Goal: Information Seeking & Learning: Check status

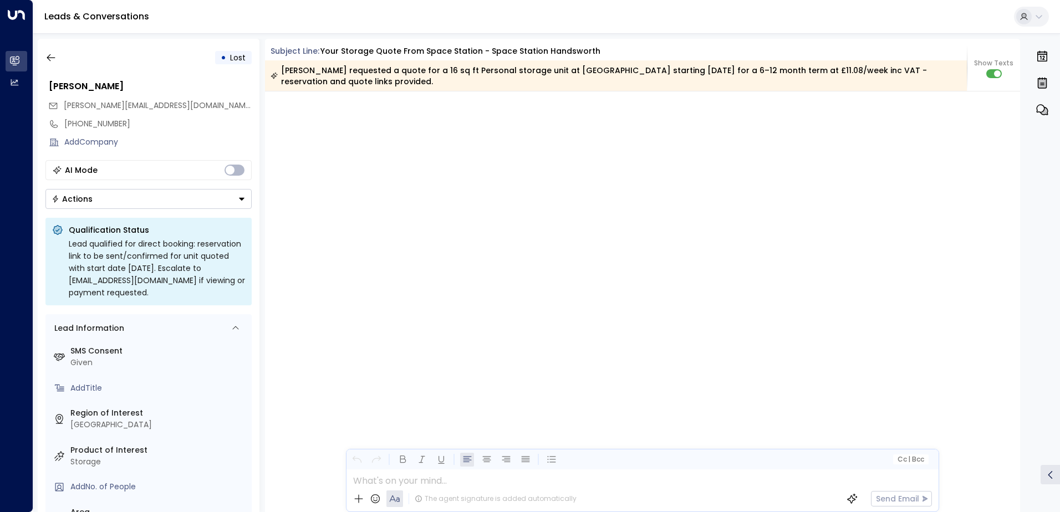
scroll to position [2524, 0]
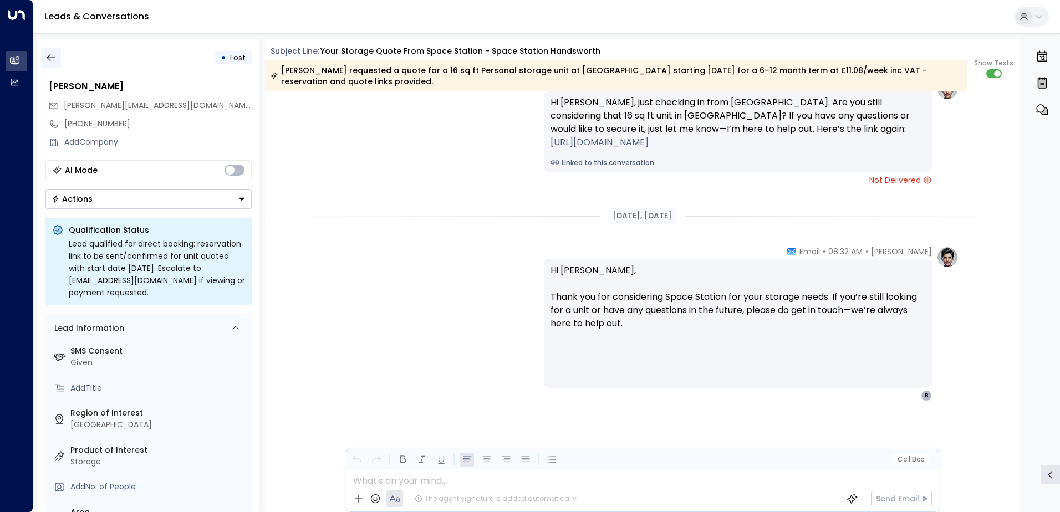
click at [49, 57] on icon "button" at bounding box center [50, 57] width 11 height 11
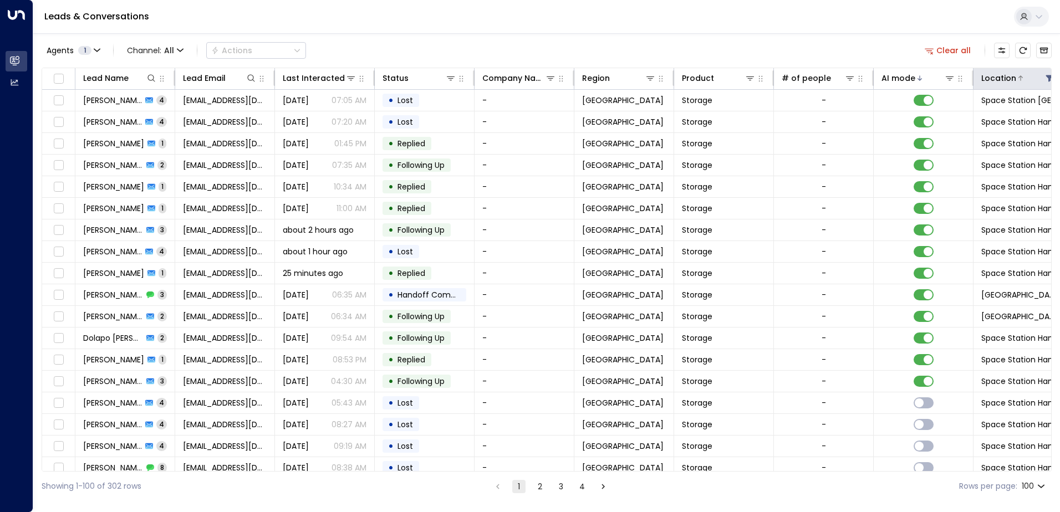
click at [1047, 77] on icon at bounding box center [1050, 78] width 9 height 9
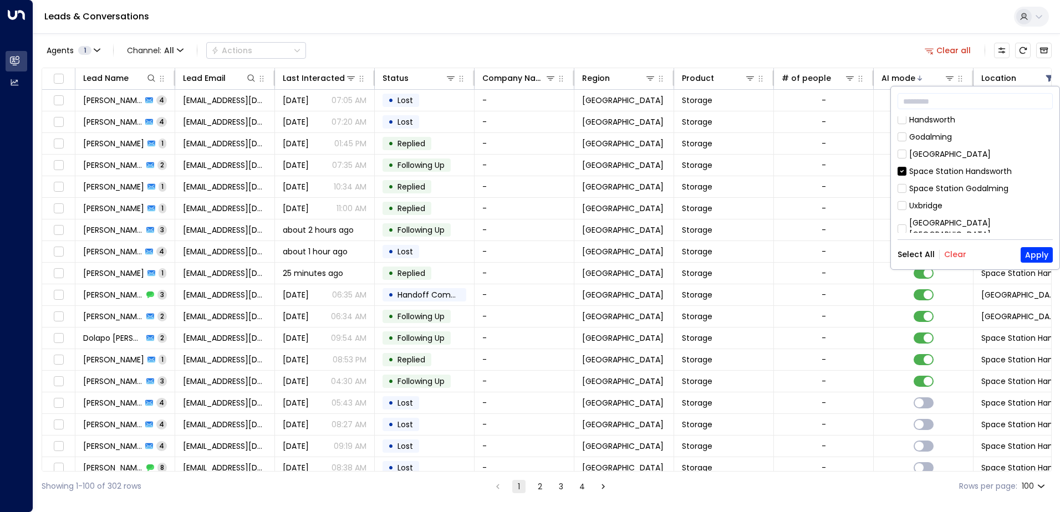
scroll to position [357, 0]
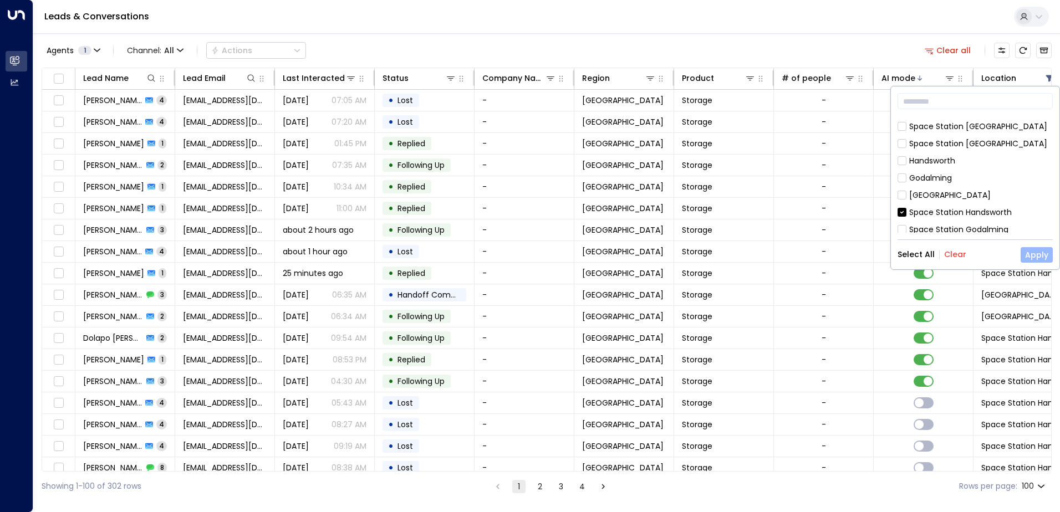
click at [1037, 256] on button "Apply" at bounding box center [1037, 255] width 32 height 16
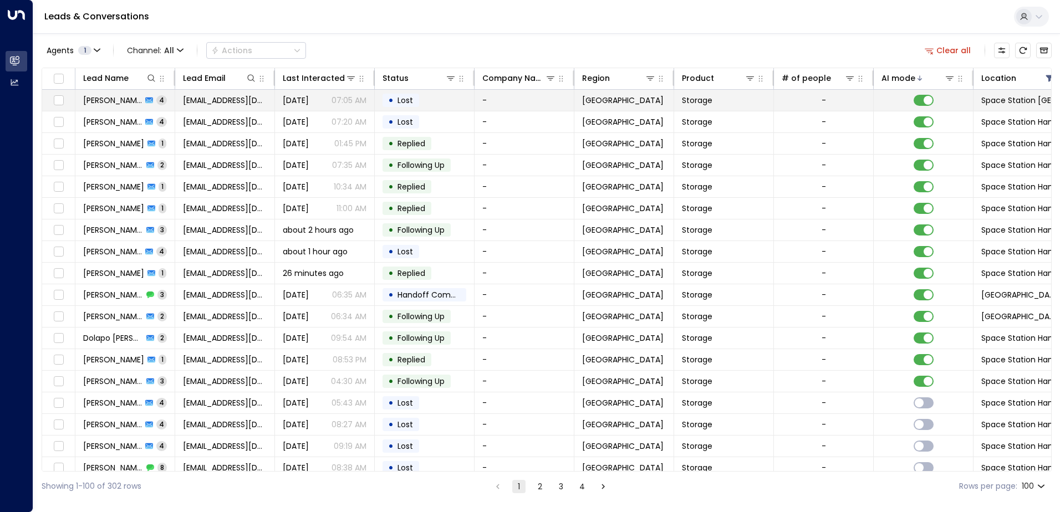
click at [428, 99] on td "• Lost" at bounding box center [425, 100] width 100 height 21
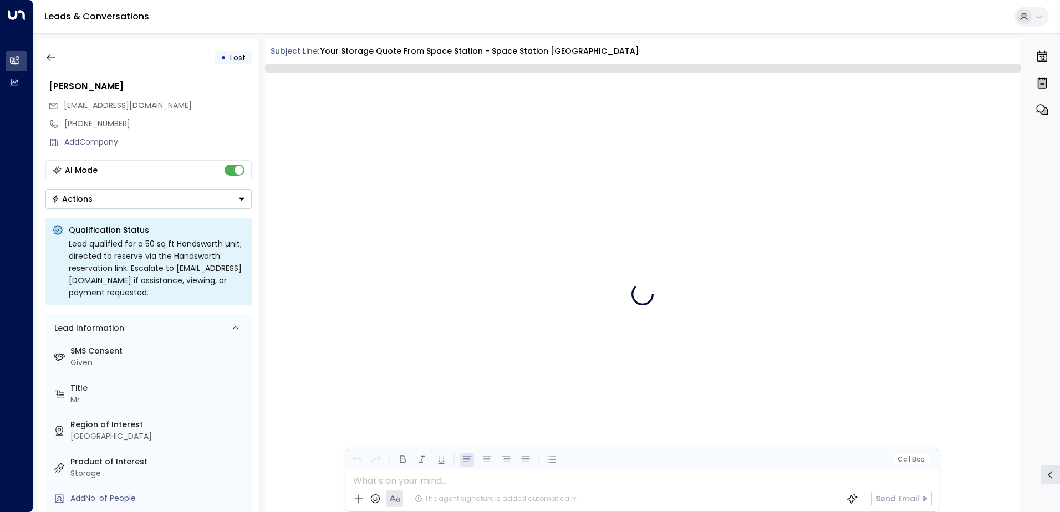
scroll to position [3407, 0]
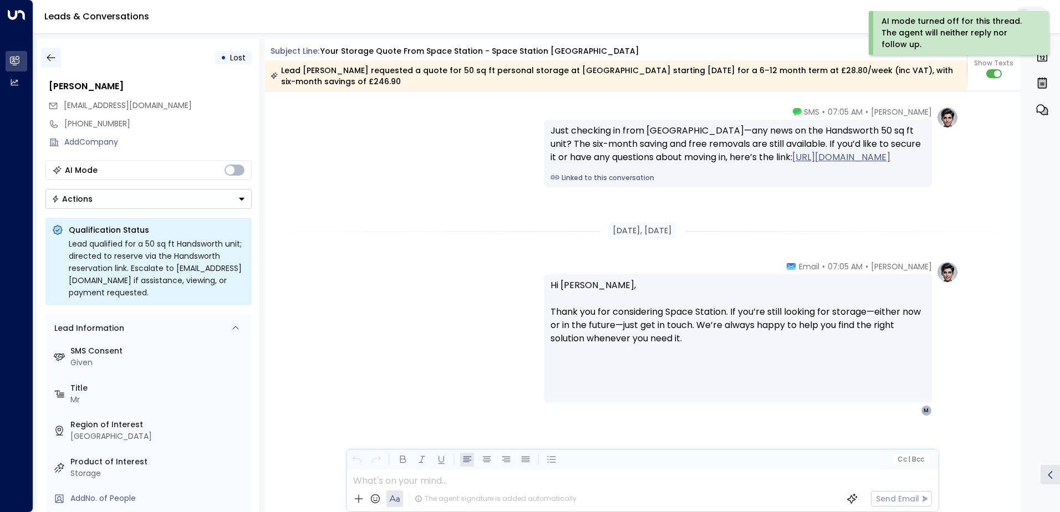
click at [55, 57] on icon "button" at bounding box center [50, 57] width 11 height 11
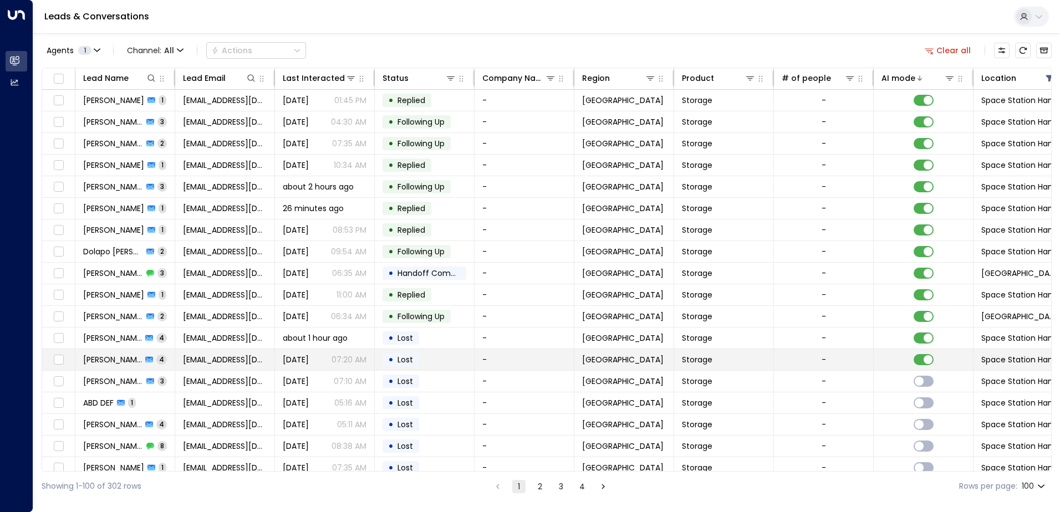
drag, startPoint x: 755, startPoint y: 368, endPoint x: 446, endPoint y: 364, distance: 308.4
click at [446, 364] on td "• Lost" at bounding box center [425, 359] width 100 height 21
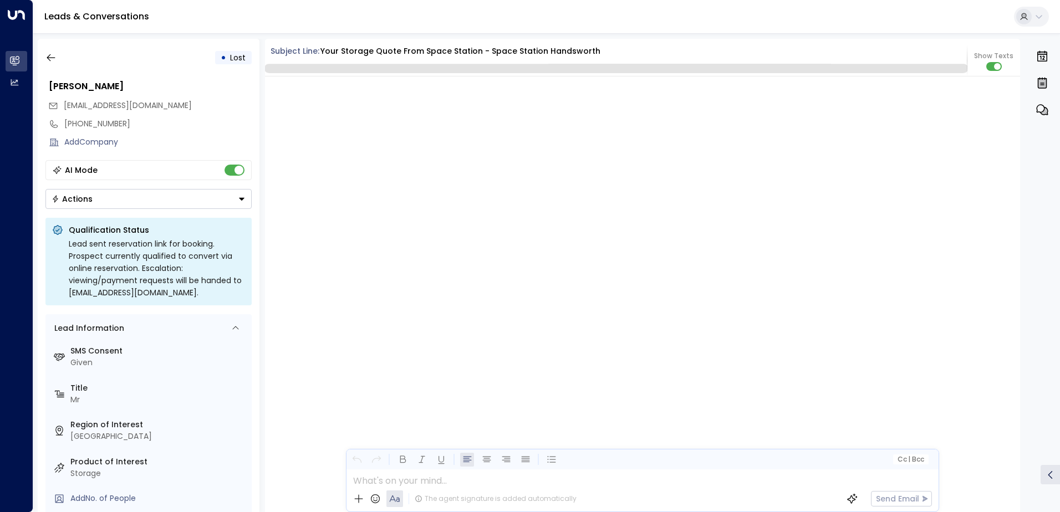
scroll to position [1632, 0]
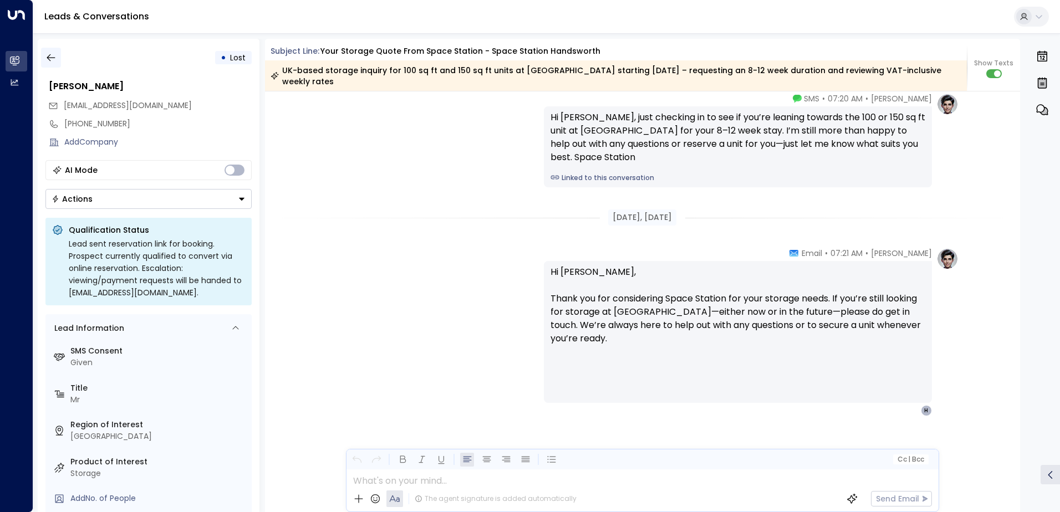
click at [52, 59] on icon "button" at bounding box center [50, 57] width 11 height 11
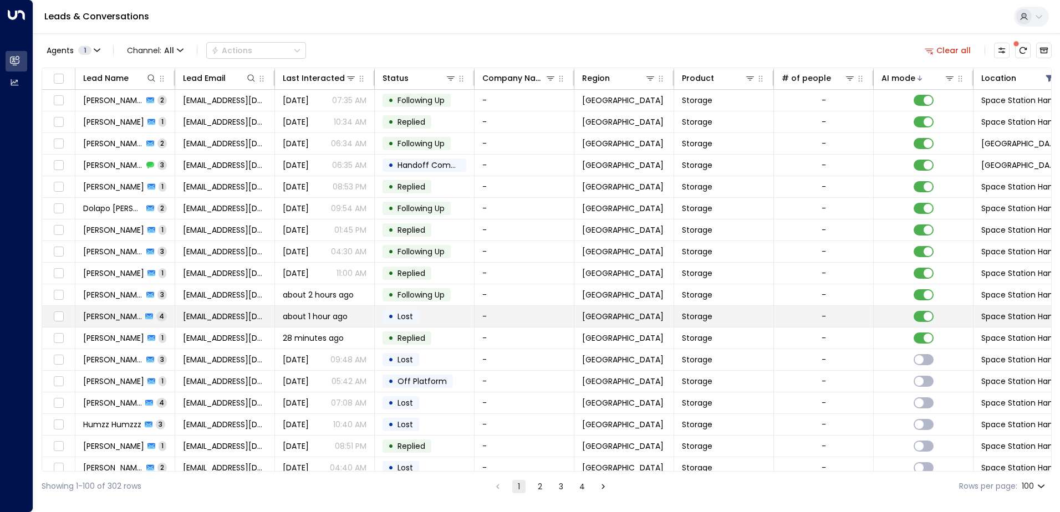
click at [437, 316] on td "• Lost" at bounding box center [425, 316] width 100 height 21
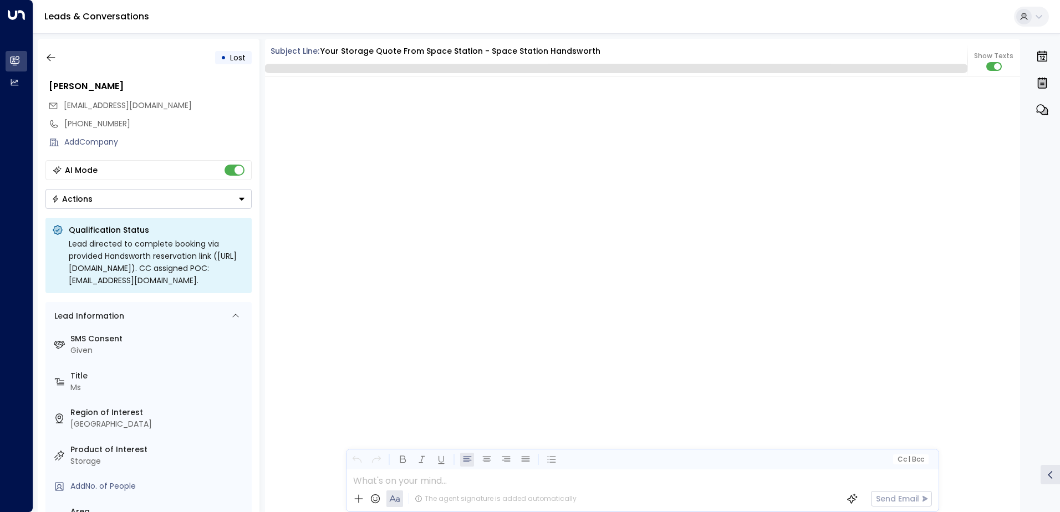
scroll to position [2360, 0]
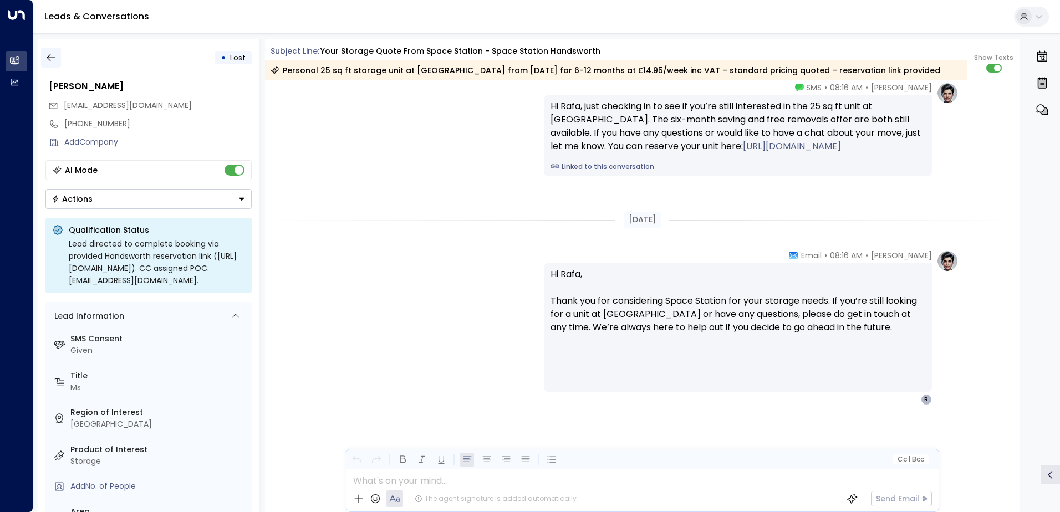
click at [54, 58] on icon "button" at bounding box center [51, 57] width 8 height 7
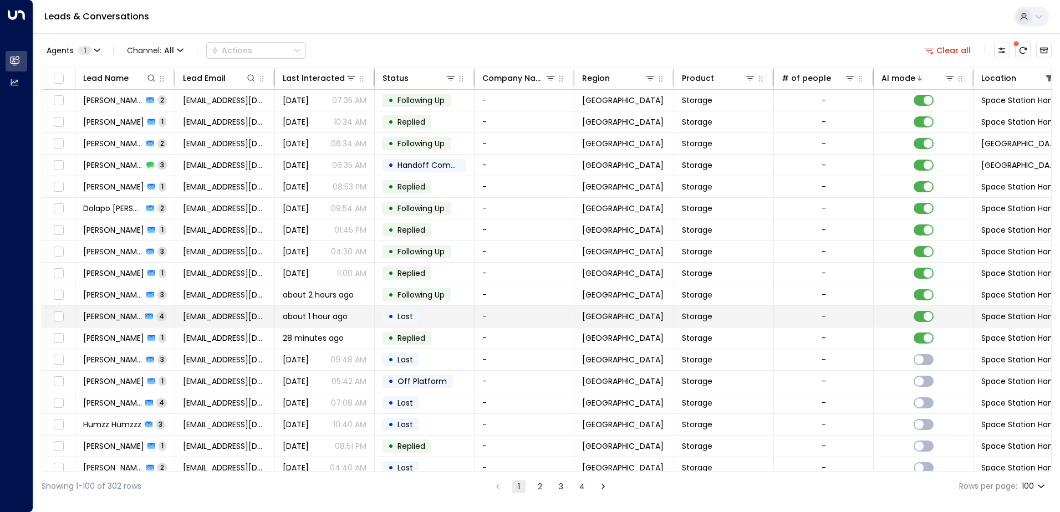
click at [169, 318] on td "[PERSON_NAME] 4" at bounding box center [125, 316] width 100 height 21
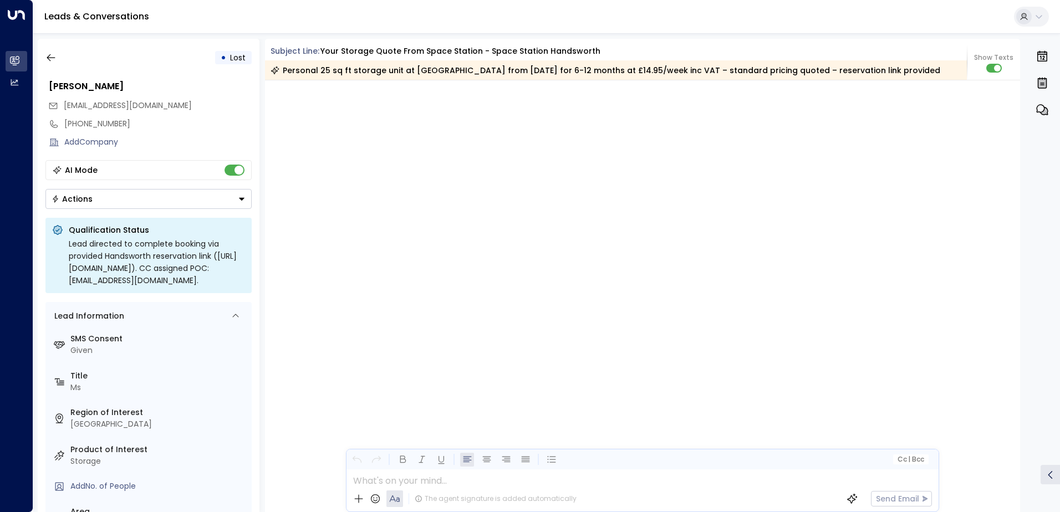
scroll to position [2473, 0]
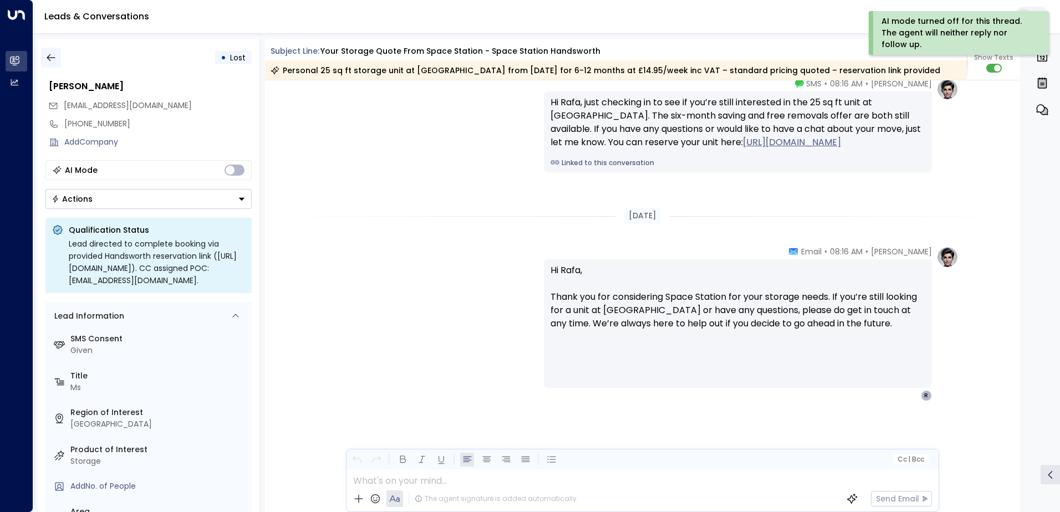
click at [52, 56] on icon "button" at bounding box center [50, 57] width 11 height 11
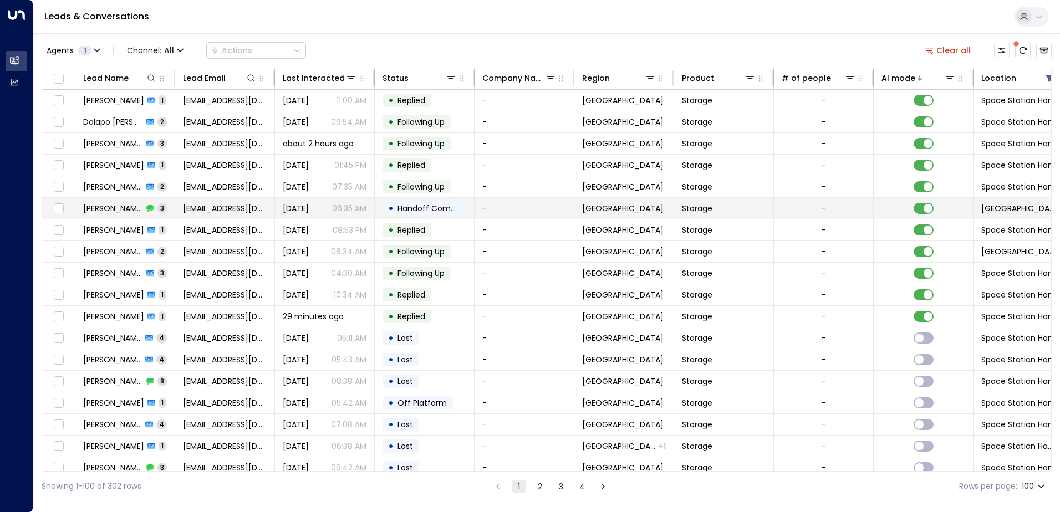
click at [521, 210] on td "-" at bounding box center [525, 208] width 100 height 21
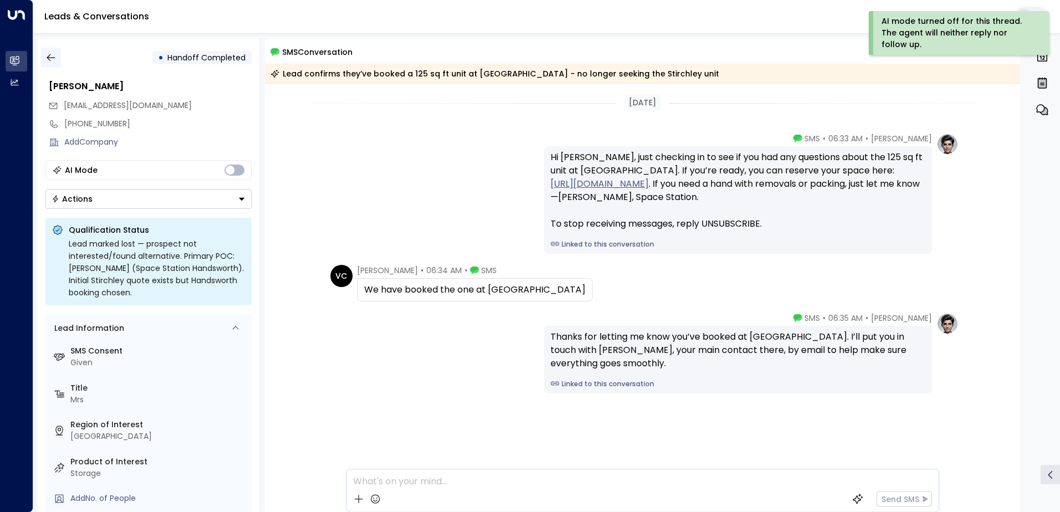
click at [48, 58] on icon "button" at bounding box center [51, 57] width 8 height 7
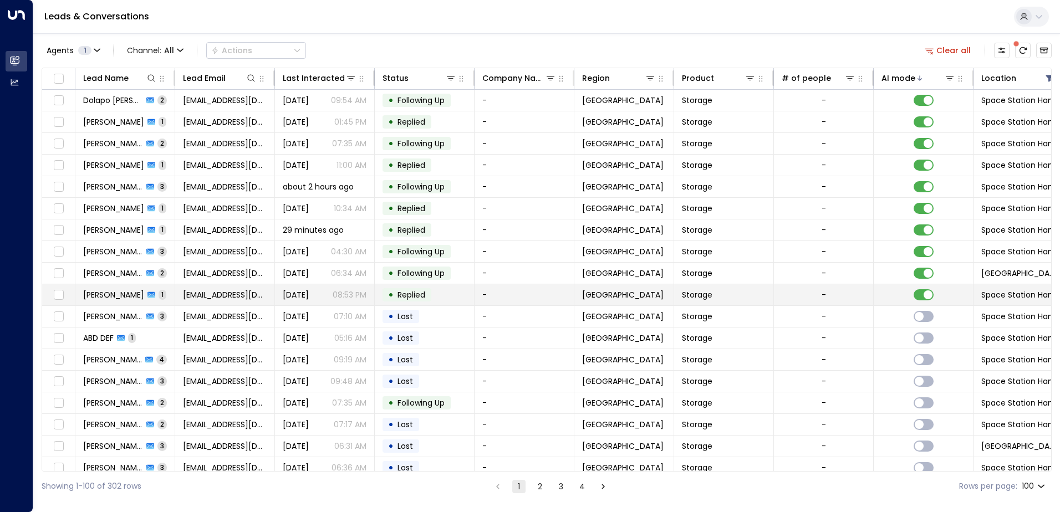
click at [470, 302] on td "• Replied" at bounding box center [425, 295] width 100 height 21
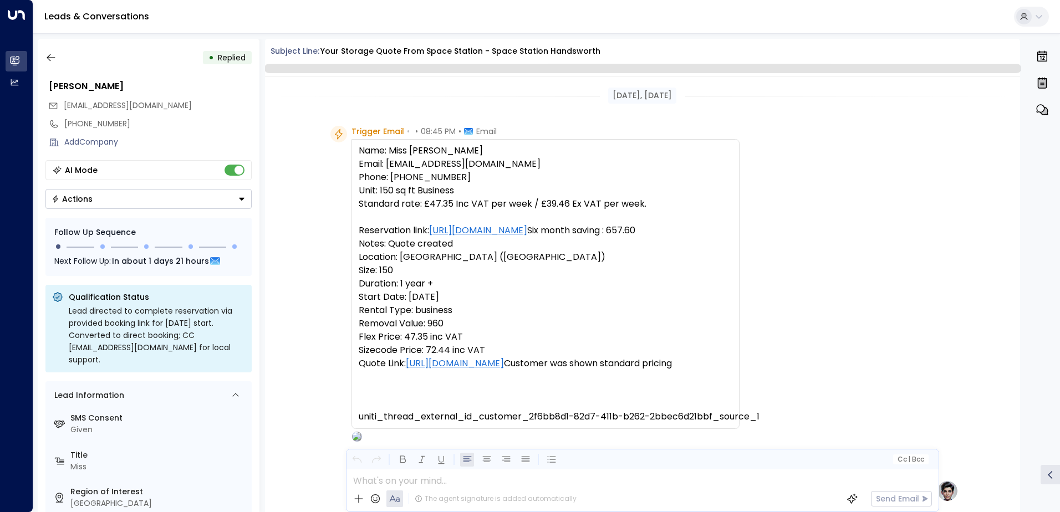
scroll to position [660, 0]
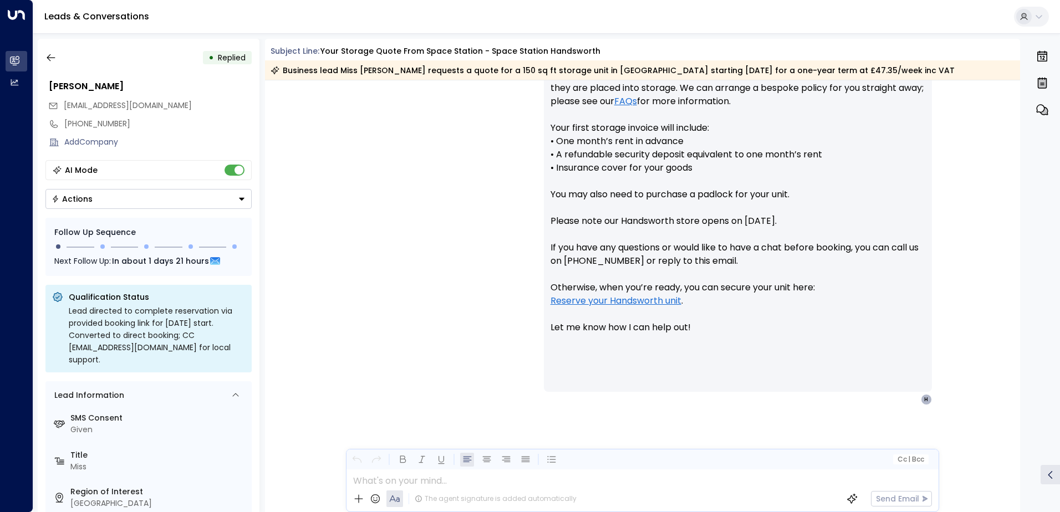
drag, startPoint x: 470, startPoint y: 302, endPoint x: 391, endPoint y: 295, distance: 79.1
click at [391, 295] on div "[PERSON_NAME] • 08:53 PM • Email Hi Miss [PERSON_NAME], Thank you for your inte…" at bounding box center [643, 114] width 632 height 581
click at [50, 59] on icon "button" at bounding box center [50, 57] width 11 height 11
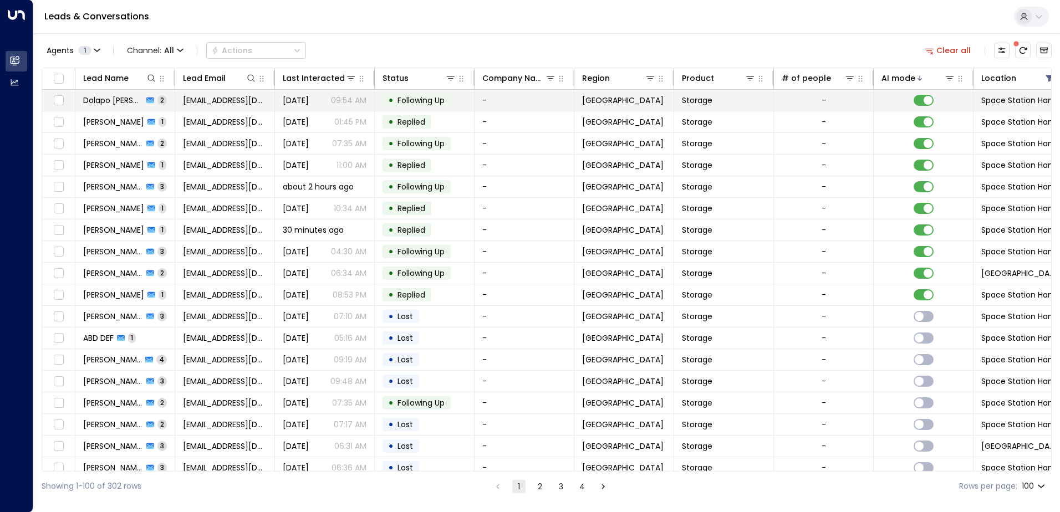
click at [361, 102] on p "09:54 AM" at bounding box center [348, 100] width 35 height 11
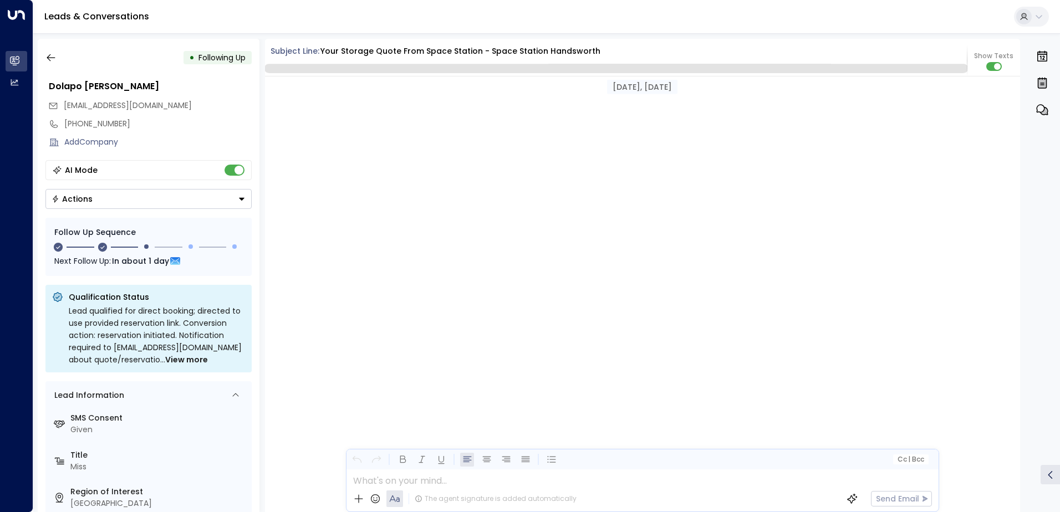
scroll to position [1057, 0]
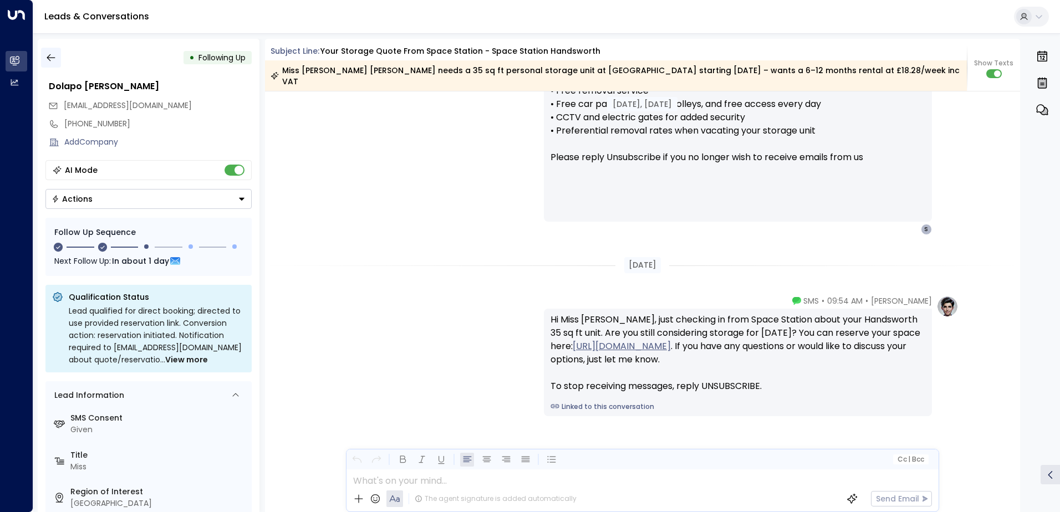
click at [53, 58] on icon "button" at bounding box center [50, 57] width 11 height 11
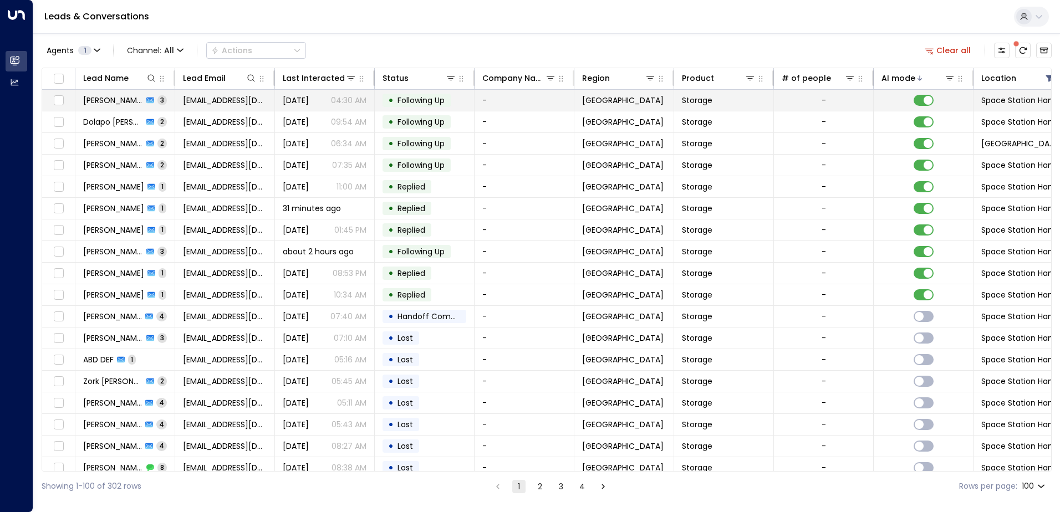
click at [136, 102] on span "[PERSON_NAME]" at bounding box center [113, 100] width 60 height 11
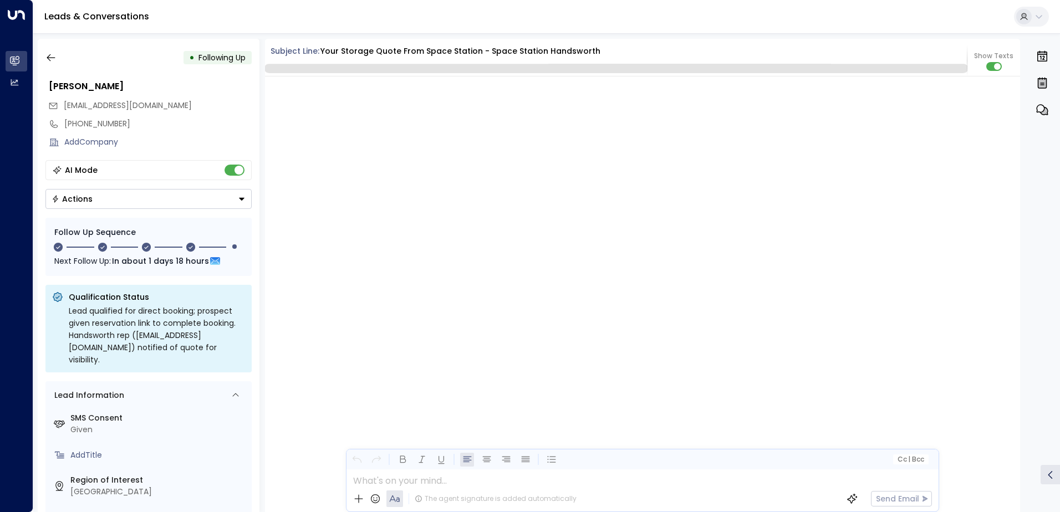
scroll to position [1892, 0]
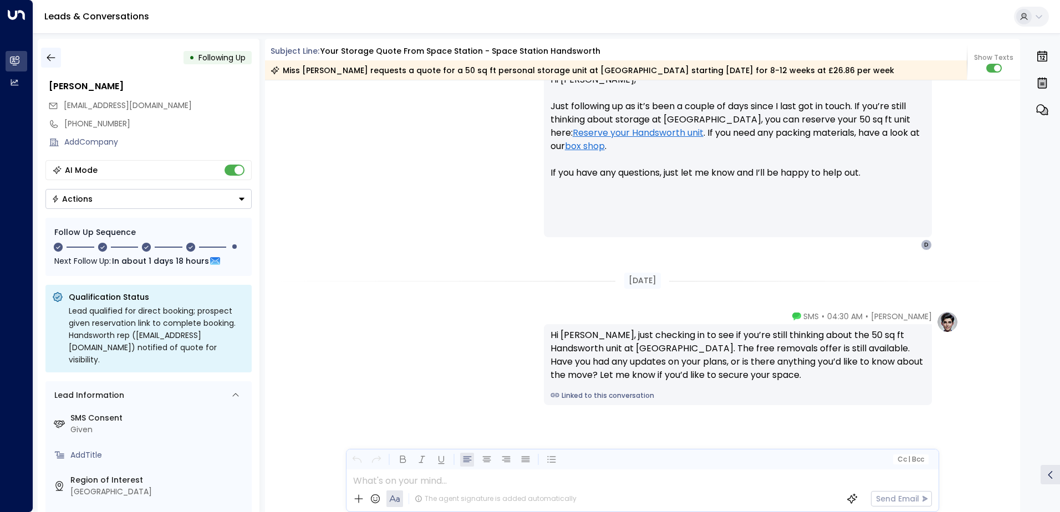
click at [60, 61] on button "button" at bounding box center [51, 58] width 20 height 20
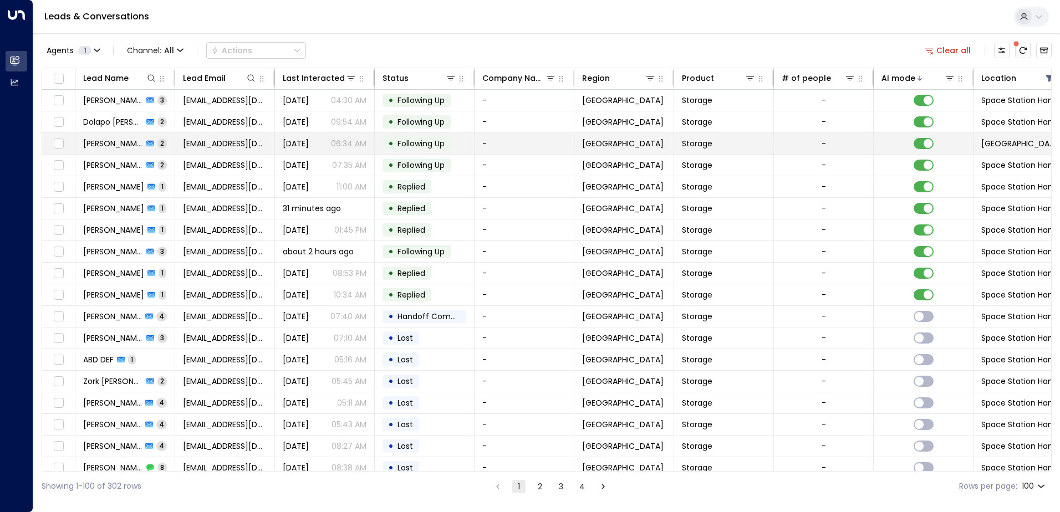
click at [168, 146] on td "[PERSON_NAME] 2" at bounding box center [125, 143] width 100 height 21
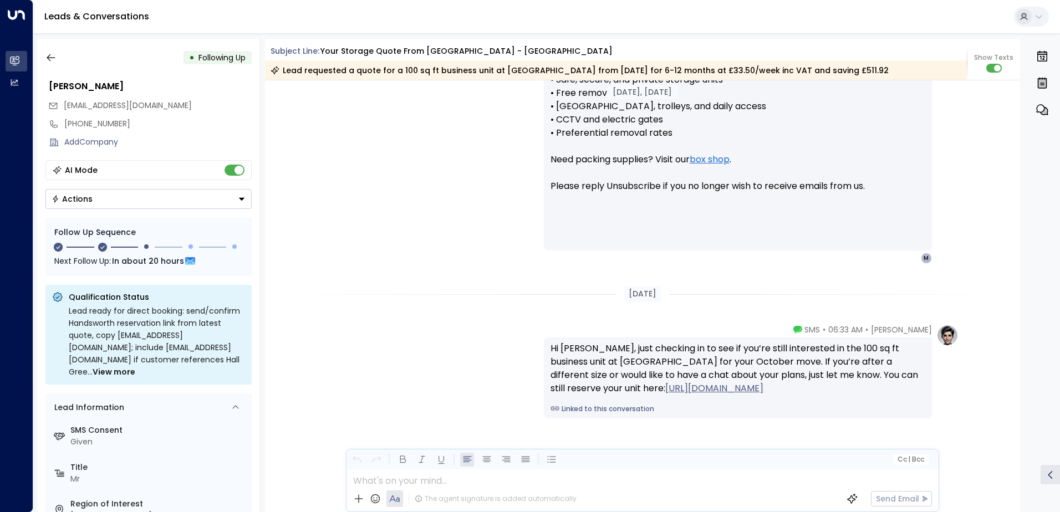
scroll to position [1829, 0]
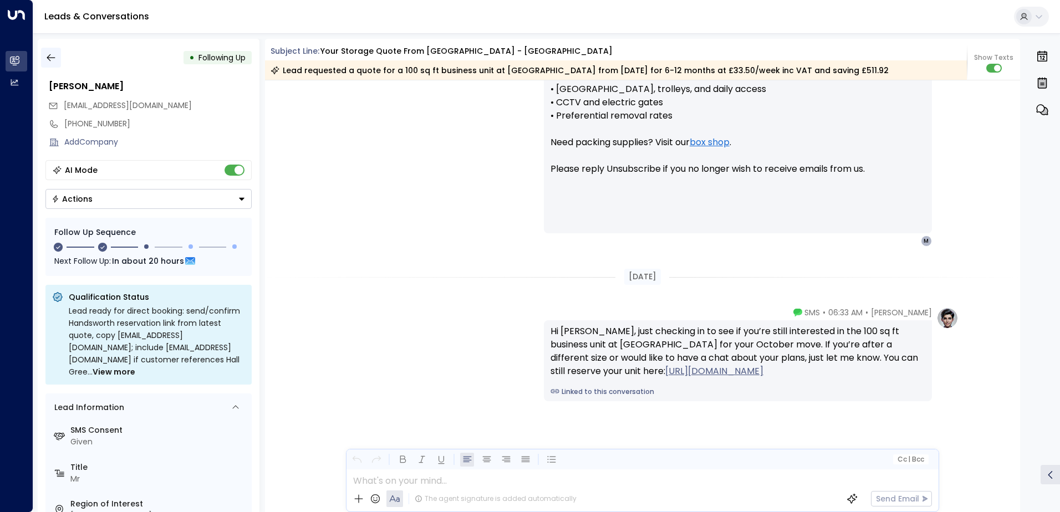
click at [50, 57] on icon "button" at bounding box center [50, 57] width 11 height 11
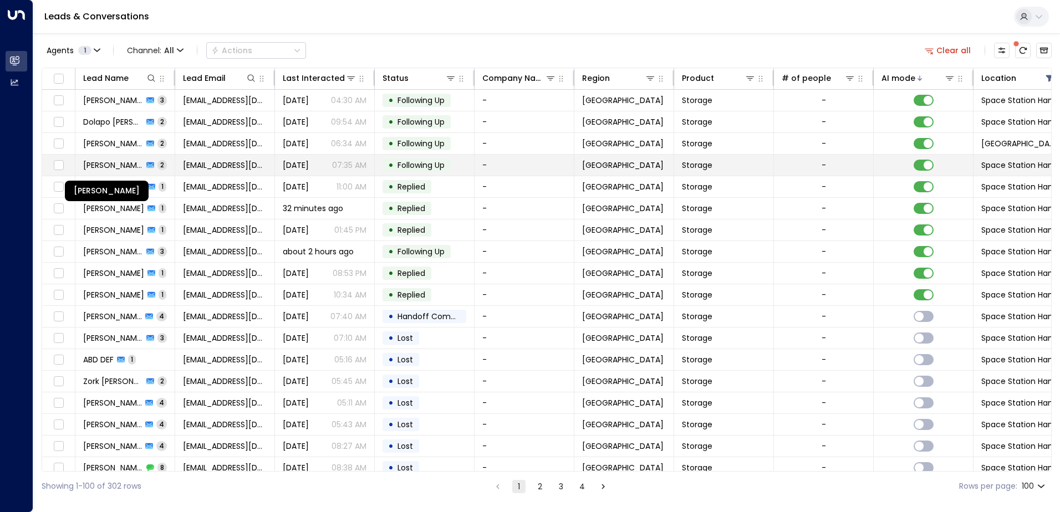
click at [120, 168] on span "[PERSON_NAME]" at bounding box center [113, 165] width 60 height 11
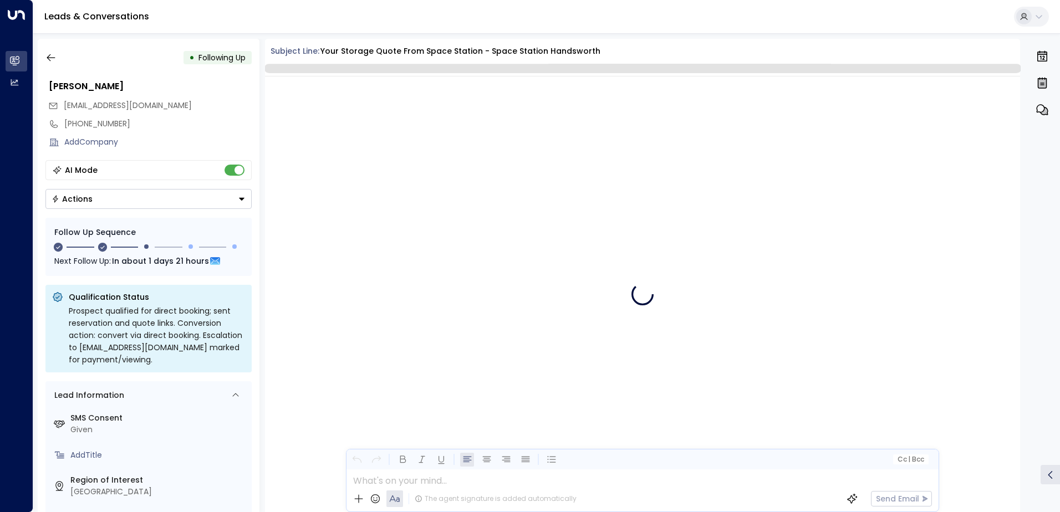
scroll to position [1031, 0]
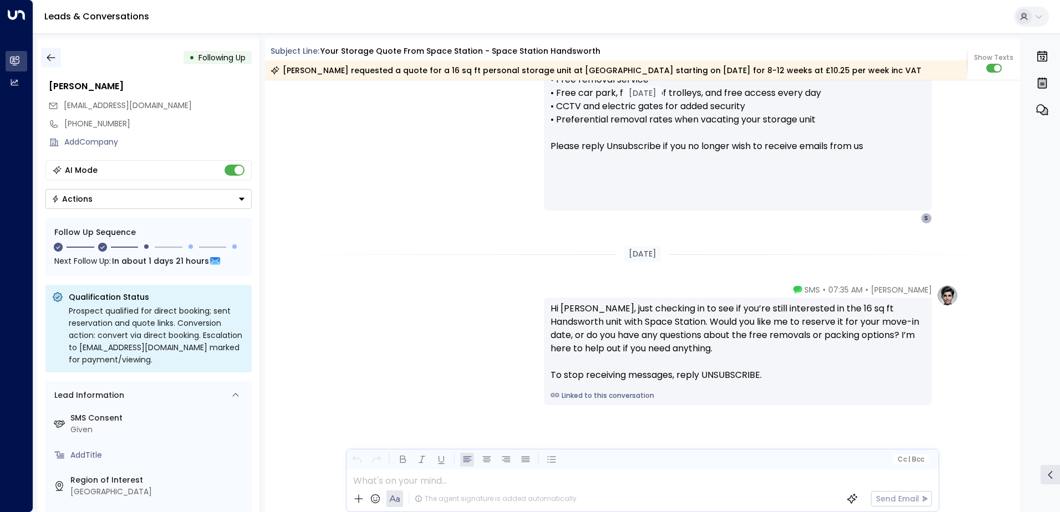
click at [54, 55] on icon "button" at bounding box center [50, 57] width 11 height 11
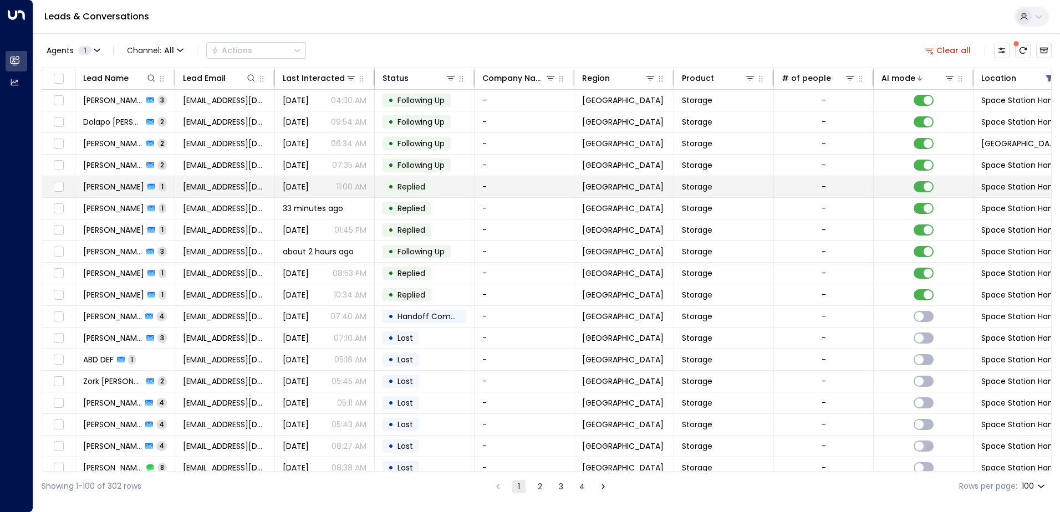
click at [162, 187] on td "[PERSON_NAME] 1" at bounding box center [125, 186] width 100 height 21
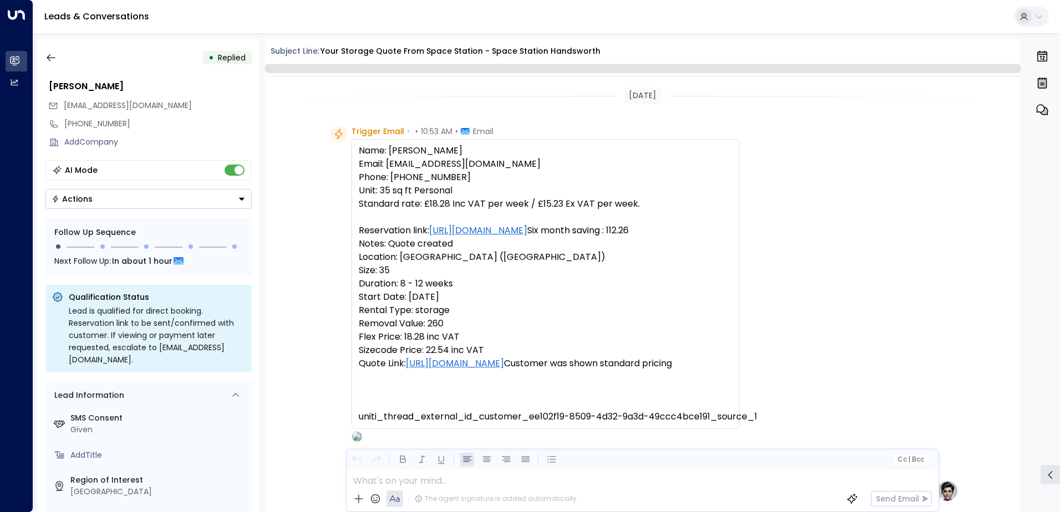
scroll to position [593, 0]
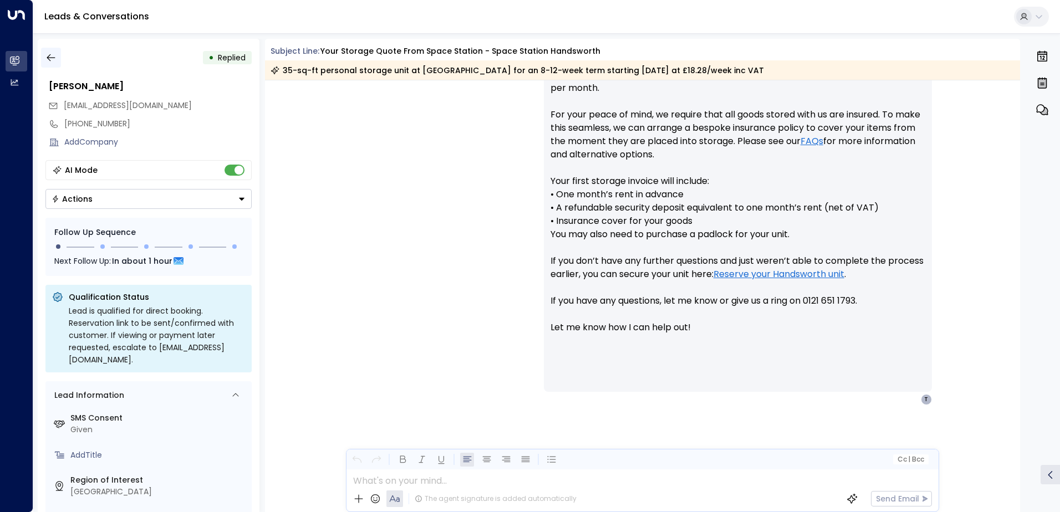
click at [52, 57] on icon "button" at bounding box center [50, 57] width 11 height 11
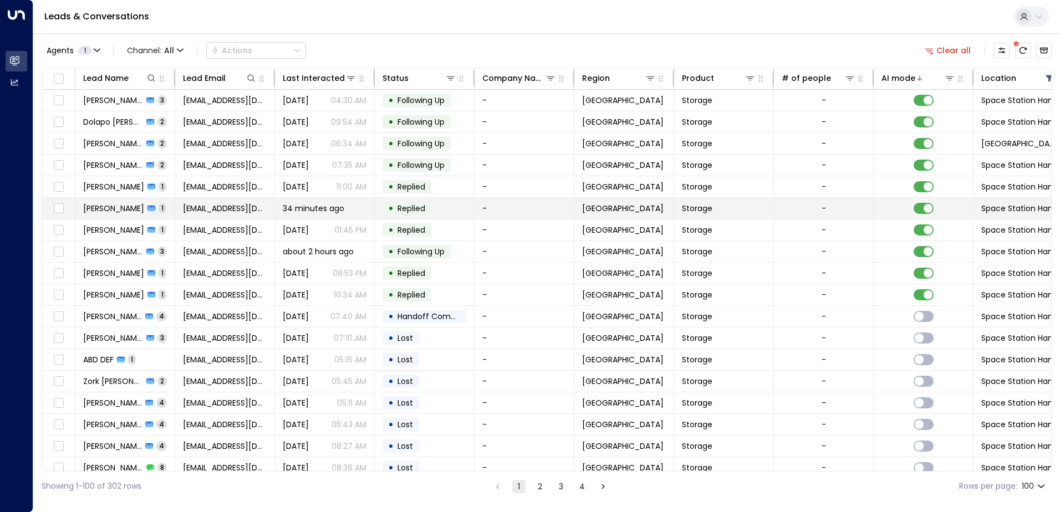
click at [167, 209] on td "[PERSON_NAME] 1" at bounding box center [125, 208] width 100 height 21
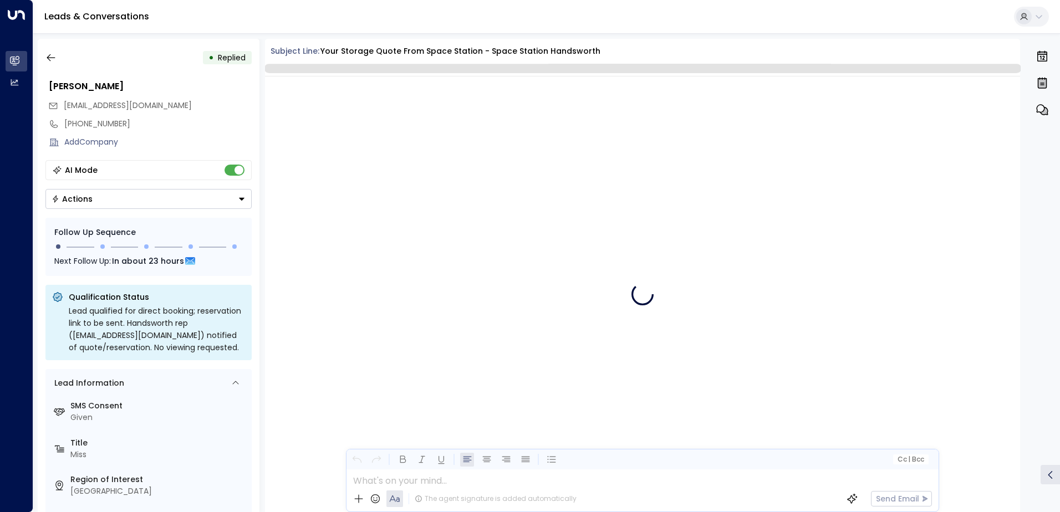
scroll to position [447, 0]
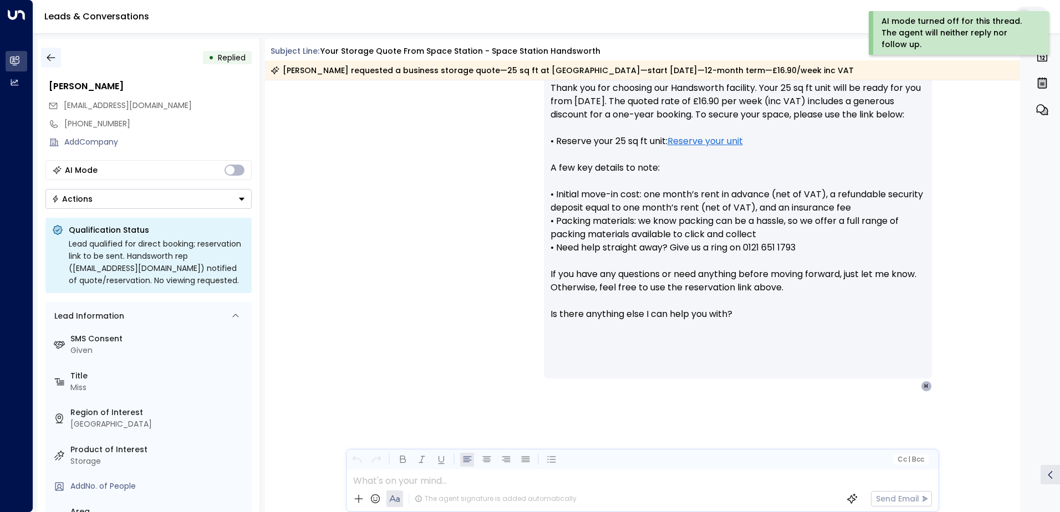
click at [51, 55] on icon "button" at bounding box center [50, 57] width 11 height 11
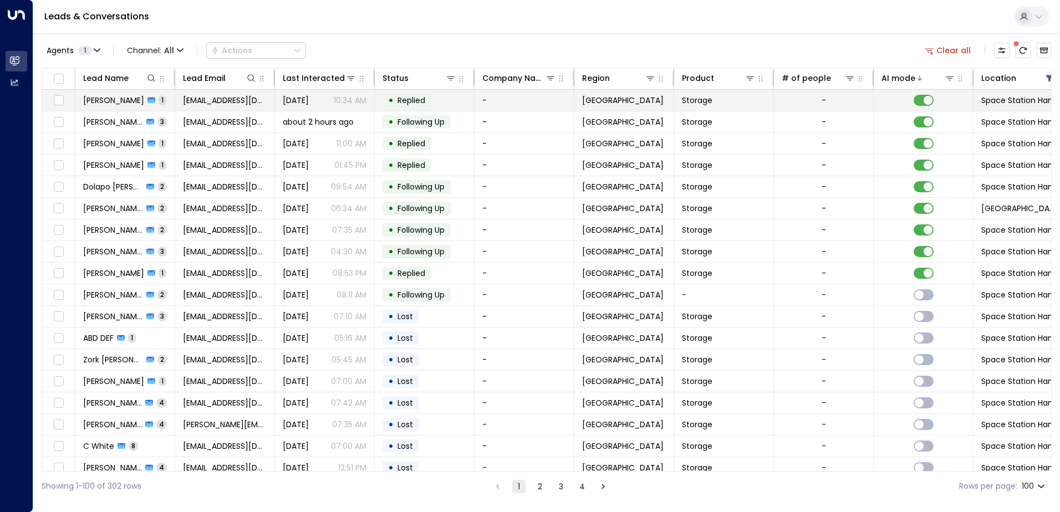
click at [174, 99] on td "[PERSON_NAME] 1" at bounding box center [125, 100] width 100 height 21
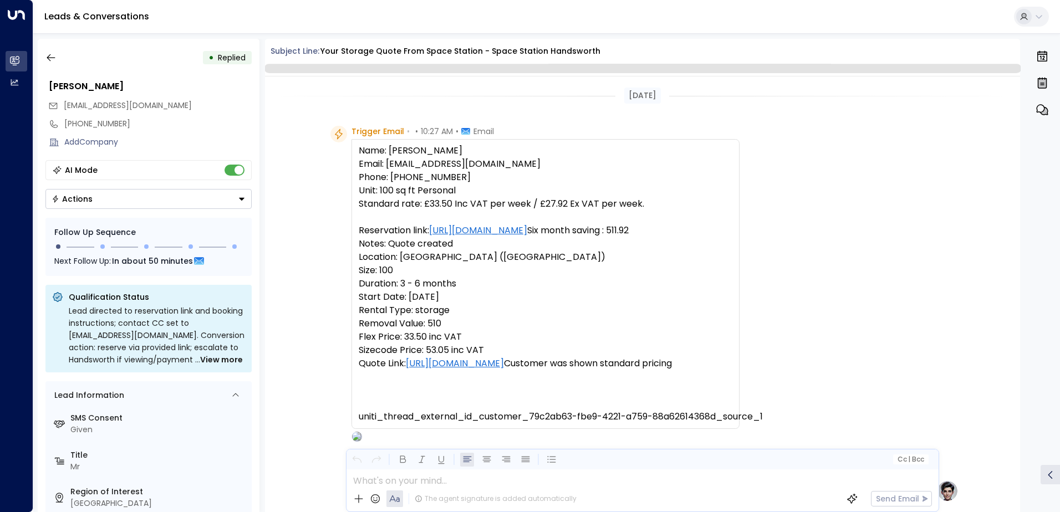
scroll to position [580, 0]
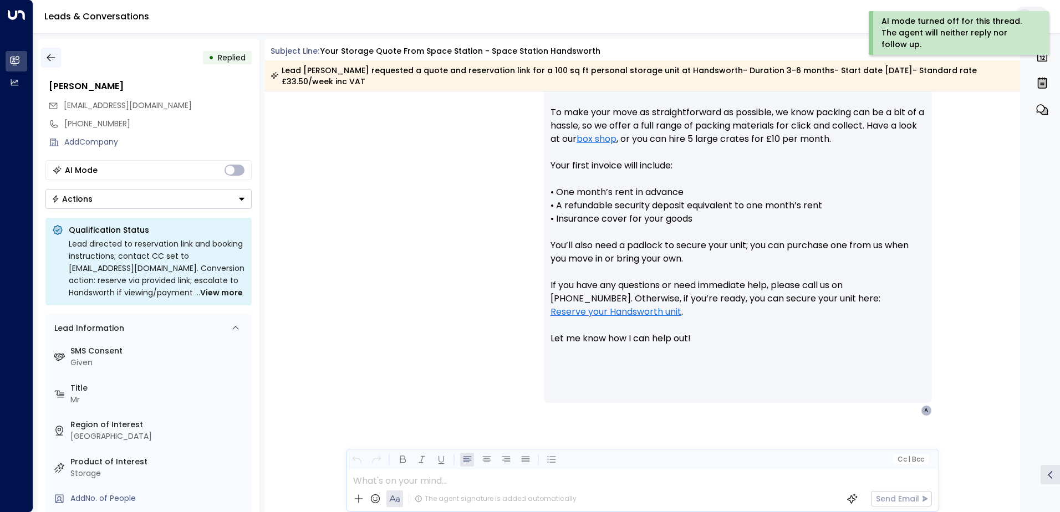
click at [50, 56] on icon "button" at bounding box center [50, 57] width 11 height 11
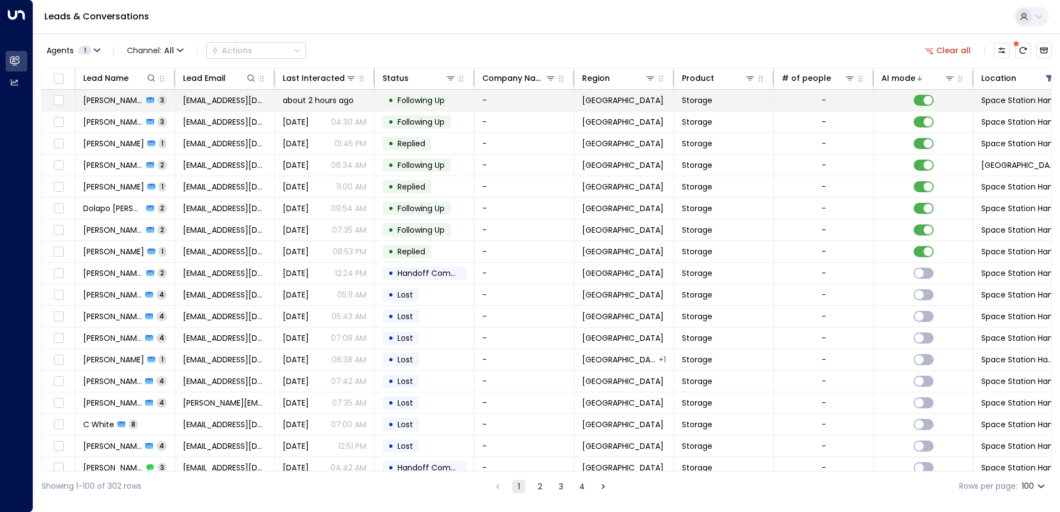
click at [176, 102] on td "[EMAIL_ADDRESS][DOMAIN_NAME]" at bounding box center [225, 100] width 100 height 21
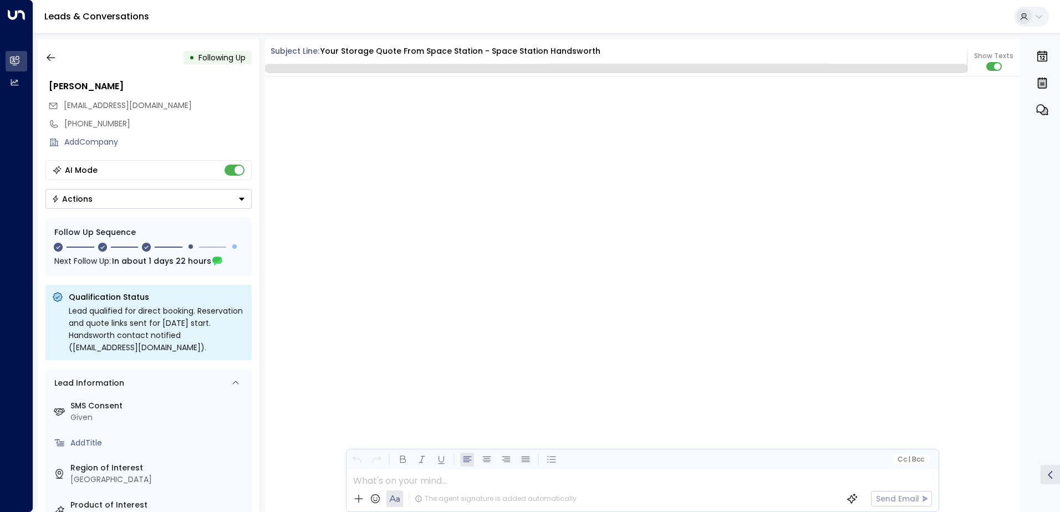
scroll to position [1355, 0]
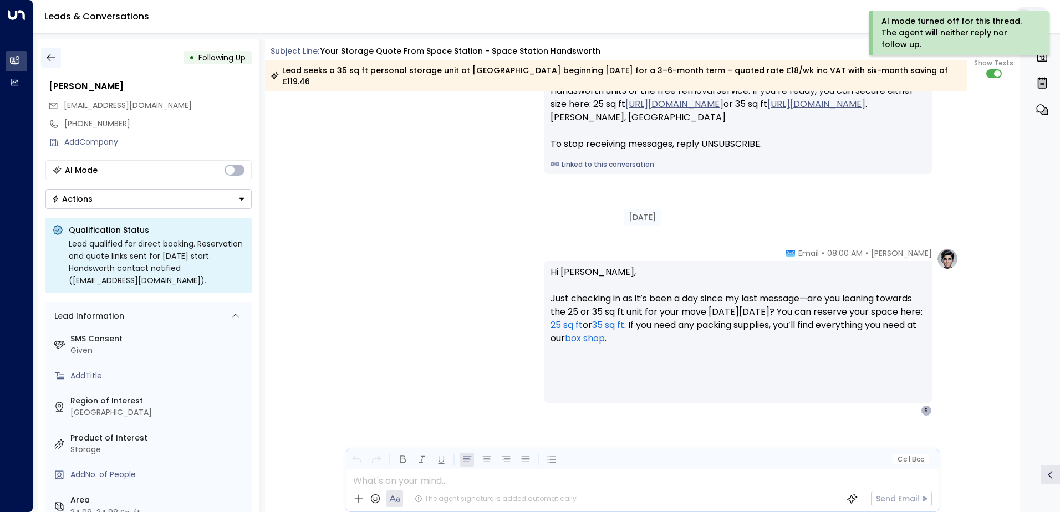
click at [48, 55] on icon "button" at bounding box center [50, 57] width 11 height 11
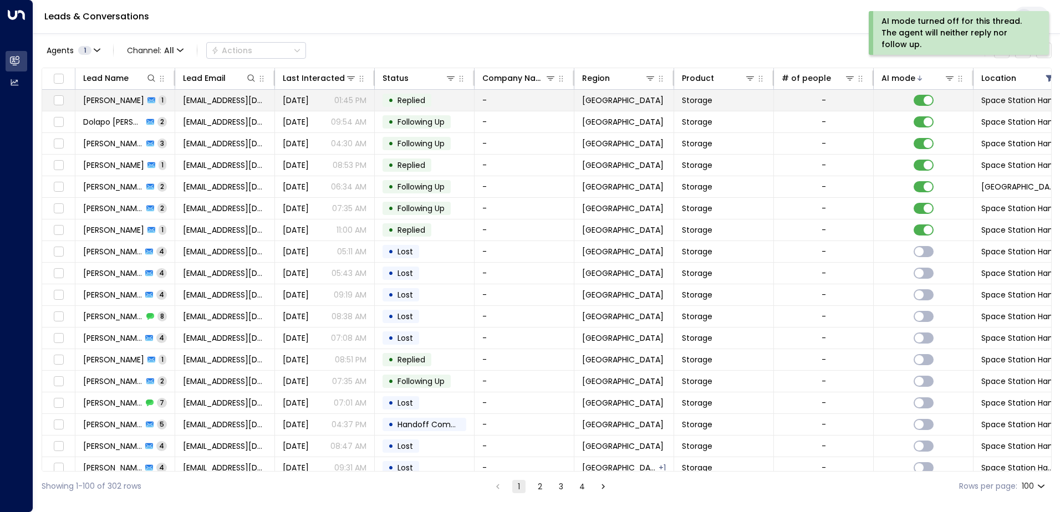
click at [268, 98] on td "[EMAIL_ADDRESS][DOMAIN_NAME]" at bounding box center [225, 100] width 100 height 21
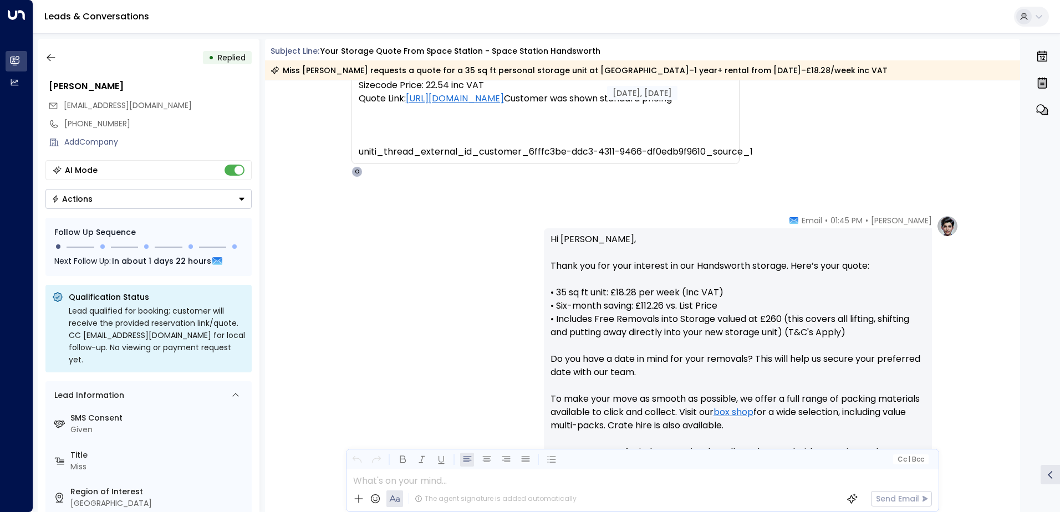
scroll to position [251, 0]
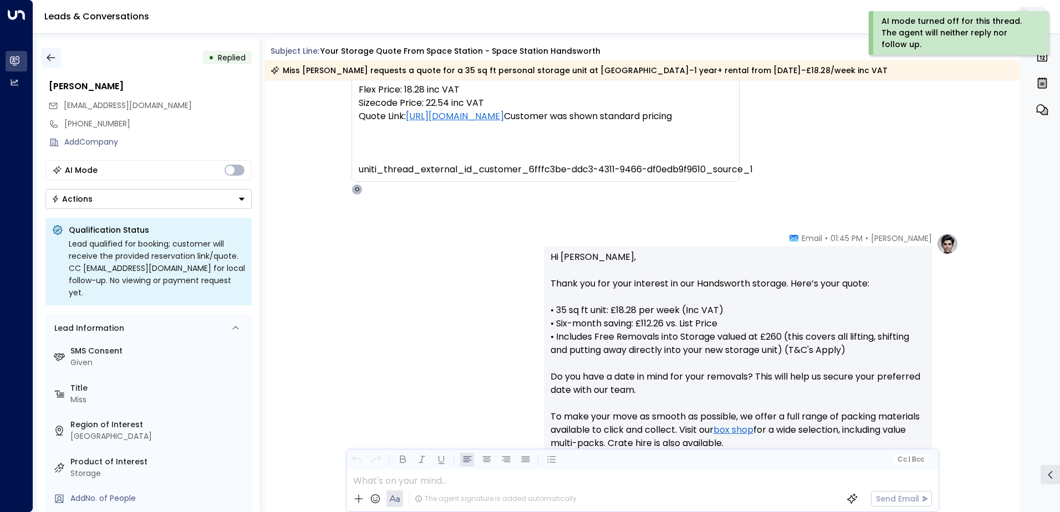
click at [56, 59] on icon "button" at bounding box center [50, 57] width 11 height 11
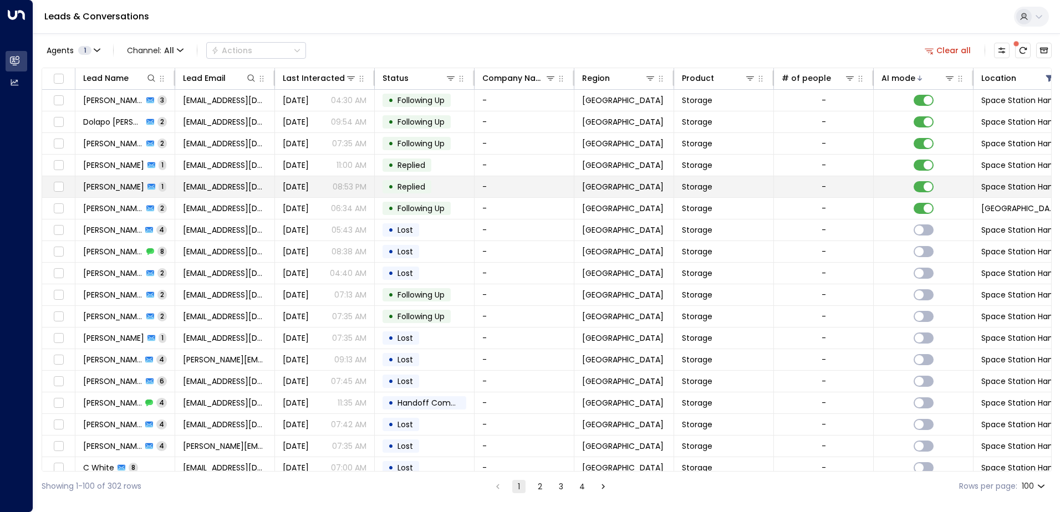
drag, startPoint x: 431, startPoint y: 208, endPoint x: 253, endPoint y: 188, distance: 178.6
click at [253, 188] on td "[EMAIL_ADDRESS][DOMAIN_NAME]" at bounding box center [225, 186] width 100 height 21
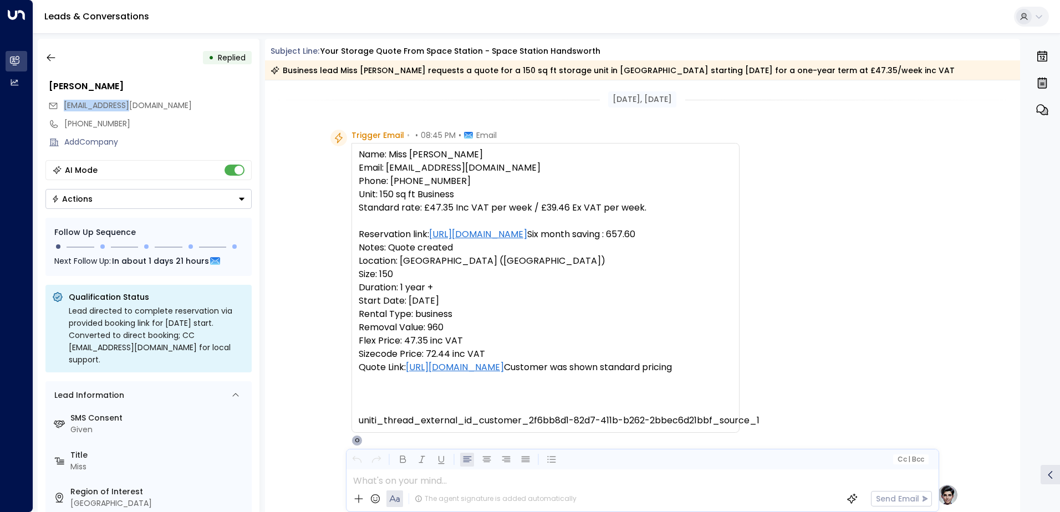
drag, startPoint x: 135, startPoint y: 102, endPoint x: 61, endPoint y: 102, distance: 74.3
click at [61, 102] on div "[EMAIL_ADDRESS][DOMAIN_NAME]" at bounding box center [150, 106] width 204 height 18
drag, startPoint x: 61, startPoint y: 102, endPoint x: 77, endPoint y: 104, distance: 16.3
copy span "[EMAIL_ADDRESS][DOMAIN_NAME]"
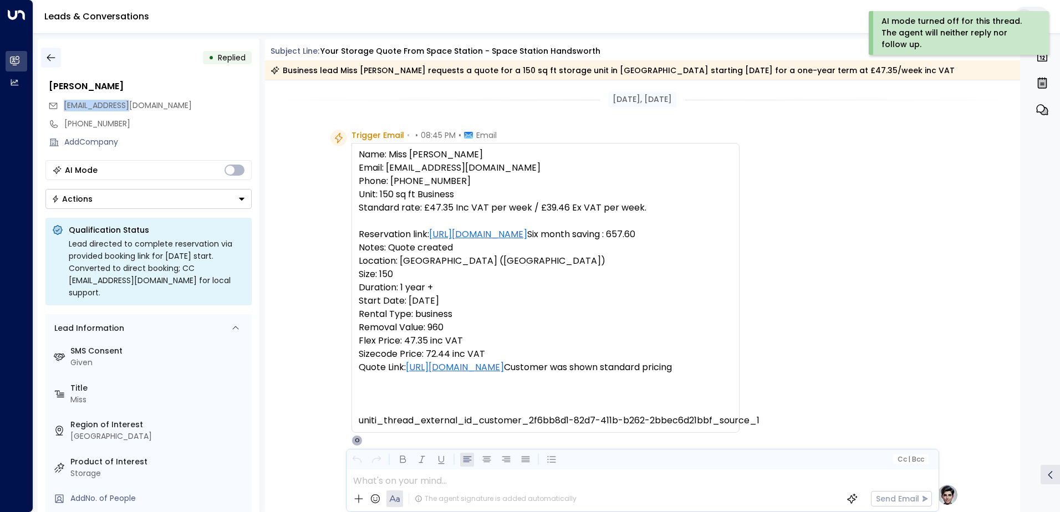
click at [50, 56] on icon "button" at bounding box center [50, 57] width 11 height 11
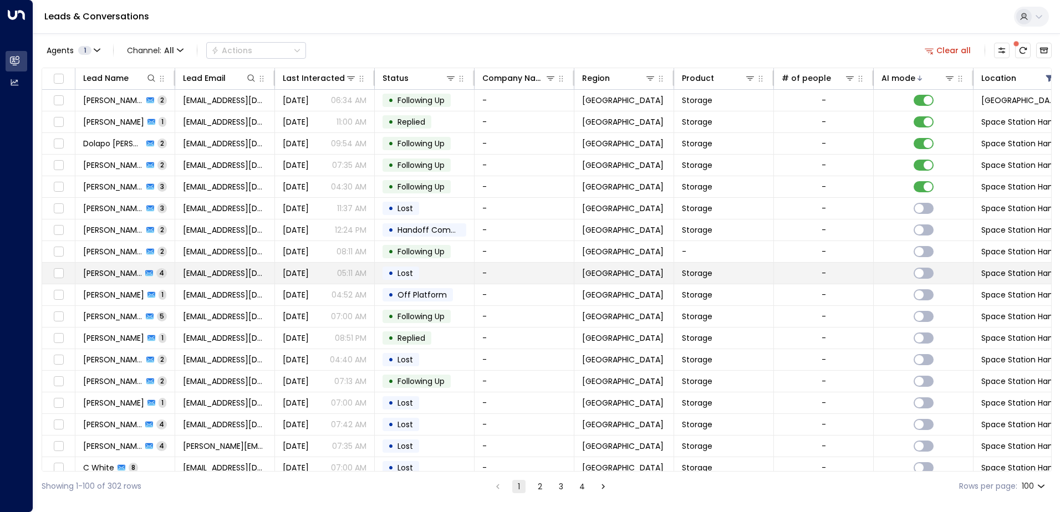
drag, startPoint x: 401, startPoint y: 279, endPoint x: 405, endPoint y: 271, distance: 8.7
click at [405, 271] on div "• Lost" at bounding box center [401, 273] width 37 height 13
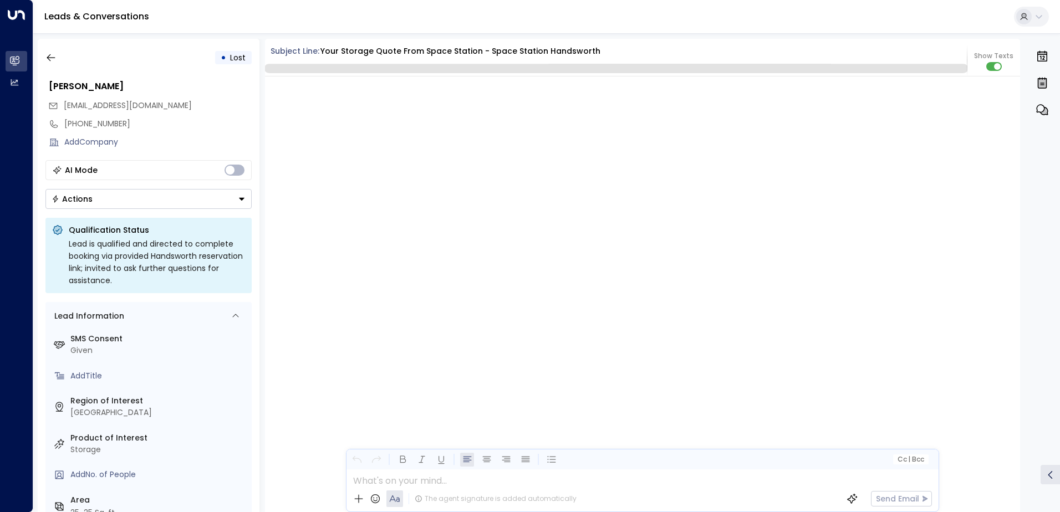
scroll to position [2174, 0]
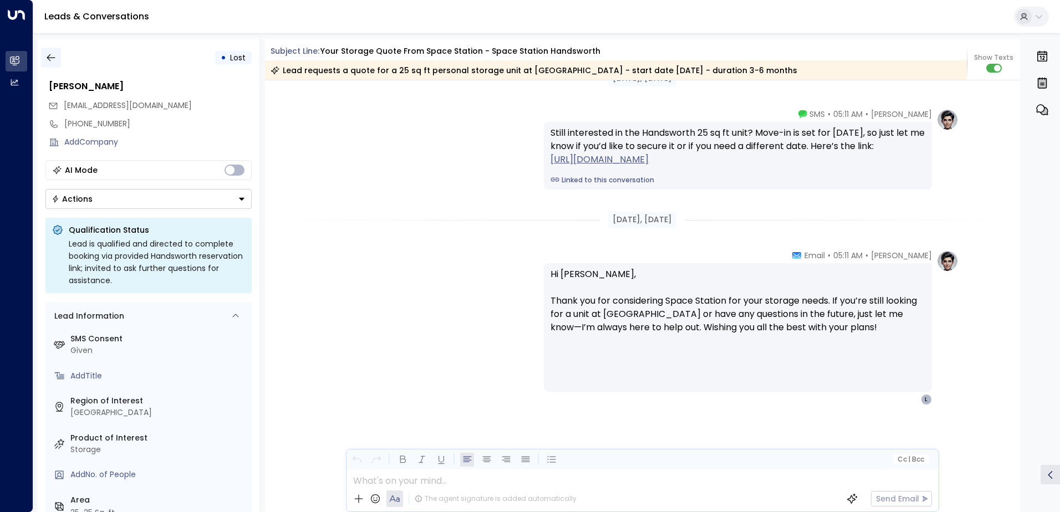
click at [54, 57] on icon "button" at bounding box center [50, 57] width 11 height 11
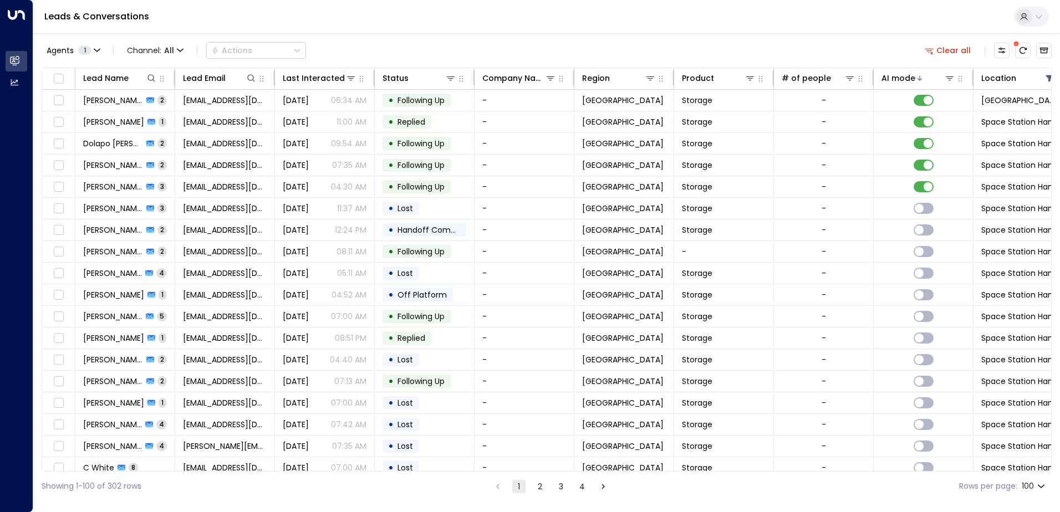
drag, startPoint x: 490, startPoint y: 196, endPoint x: 552, endPoint y: 27, distance: 180.2
click at [552, 27] on div "Leads & Conversations" at bounding box center [546, 17] width 1027 height 34
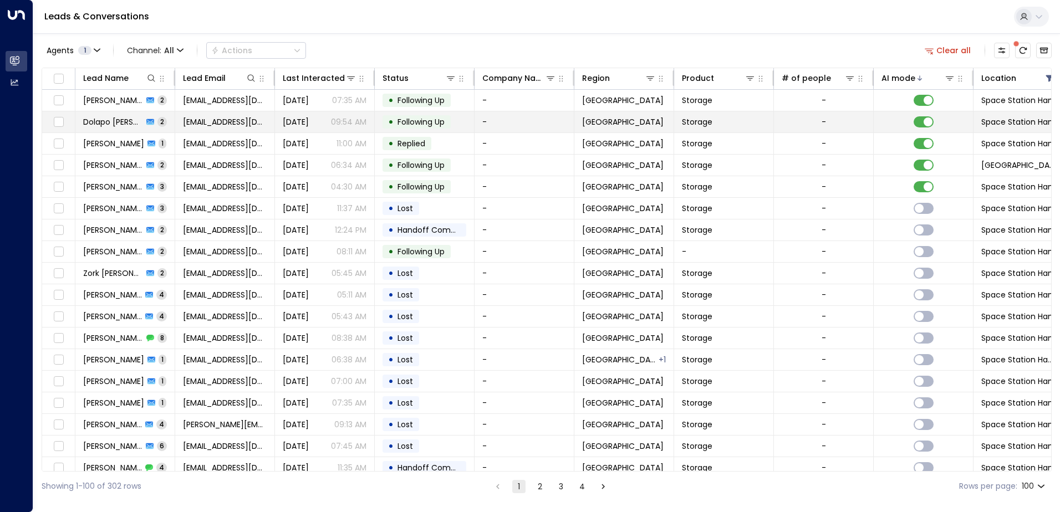
click at [268, 123] on td "[EMAIL_ADDRESS][DOMAIN_NAME]" at bounding box center [225, 121] width 100 height 21
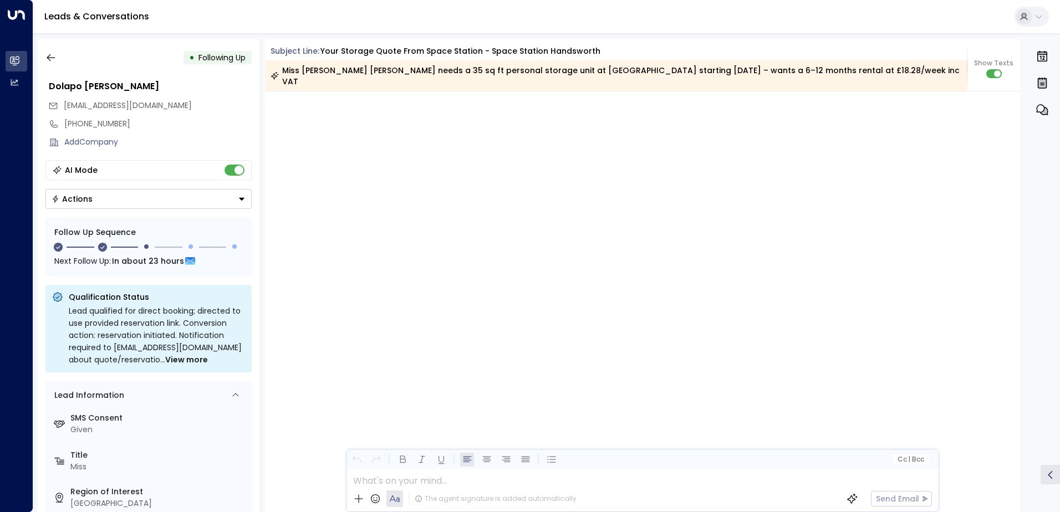
scroll to position [1061, 0]
